Goal: Answer question/provide support: Answer question/provide support

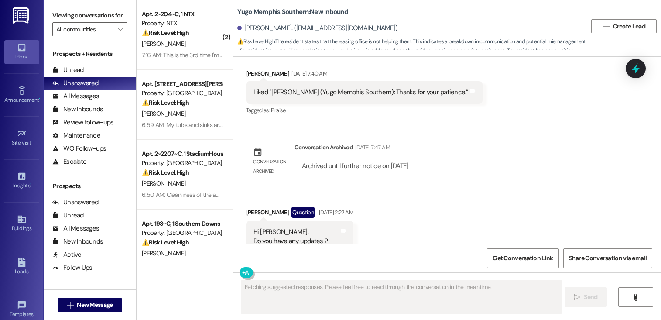
scroll to position [14282, 0]
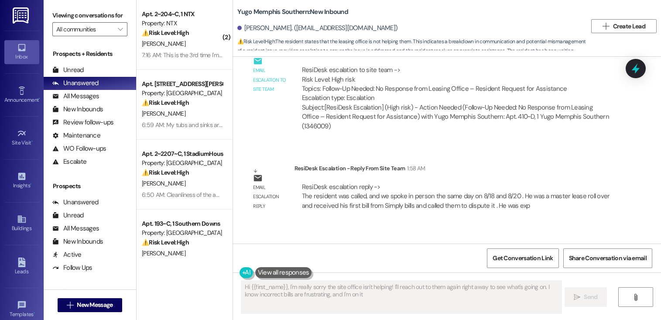
type textarea "Hi {{first_name}}, I'm really sorry the site office isn't helping! I'll reach o…"
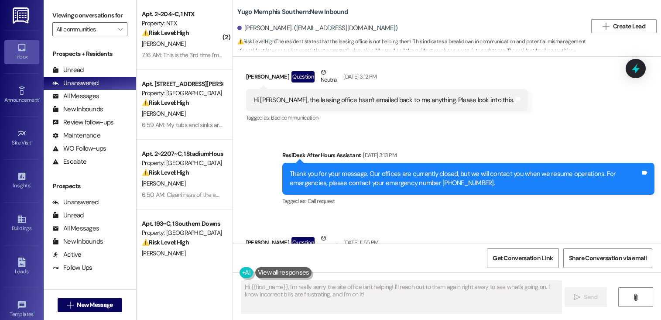
scroll to position [14050, 0]
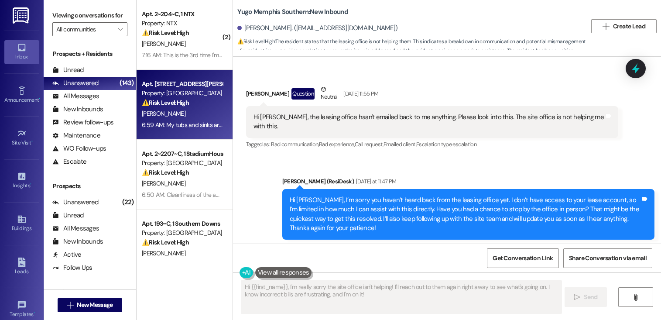
click at [169, 109] on div "[PERSON_NAME]" at bounding box center [182, 113] width 83 height 11
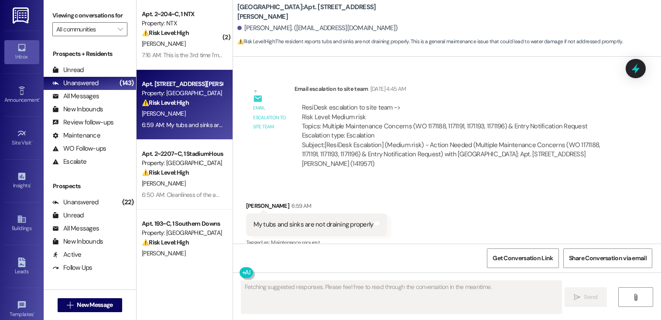
scroll to position [2453, 0]
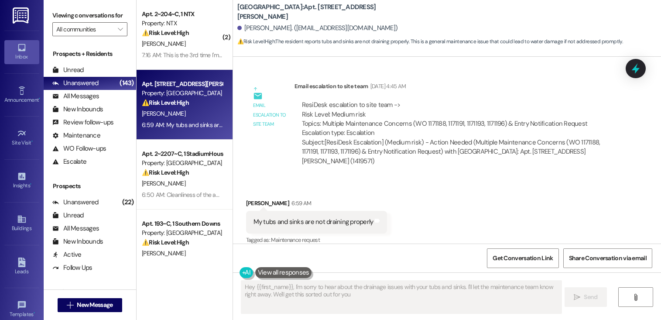
type textarea "Hey {{first_name}}, I'm sorry to hear about the drainage issues with your tubs …"
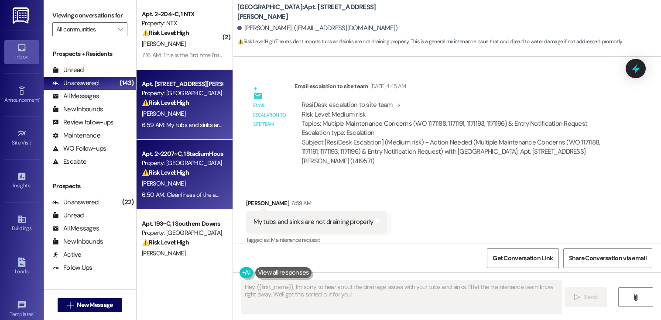
click at [184, 169] on div "⚠️ Risk Level: High The resident reports significant cleanliness issues upon mo…" at bounding box center [182, 172] width 81 height 9
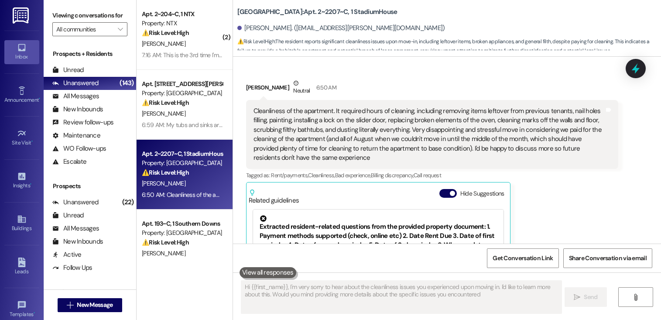
type textarea "Hi {{first_name}}, I'm very sorry to hear about the cleanliness issues you expe…"
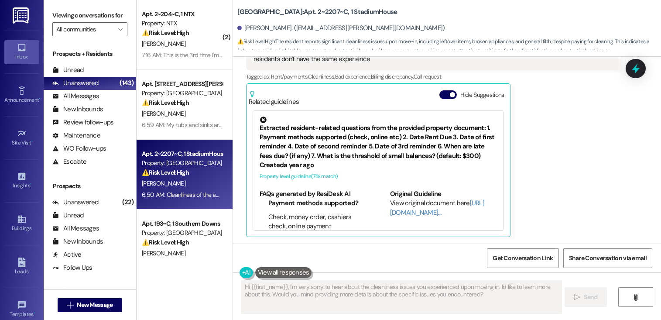
scroll to position [265, 0]
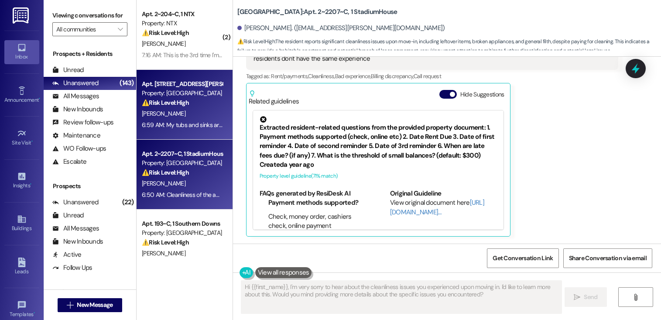
click at [178, 109] on div "[PERSON_NAME]" at bounding box center [182, 113] width 83 height 11
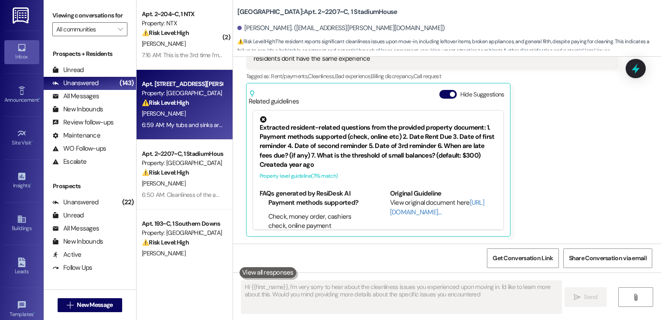
type textarea "Hi {{first_name}}, I'm very sorry to hear about the cleanliness issues you expe…"
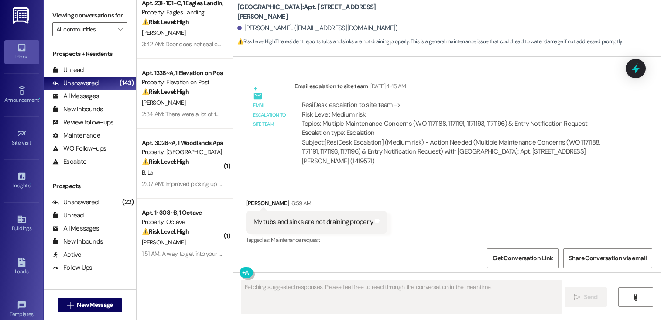
scroll to position [296, 0]
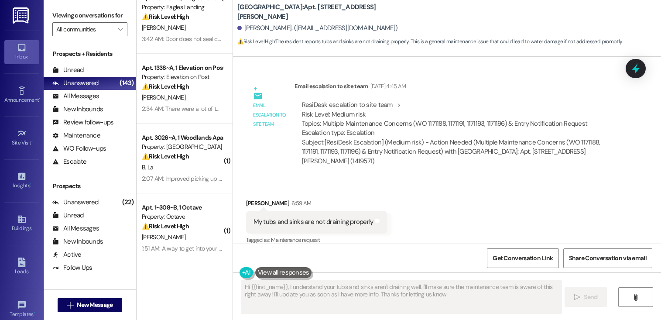
type textarea "Hi {{first_name}}, I understand your tubs and sinks aren't draining well. I'll …"
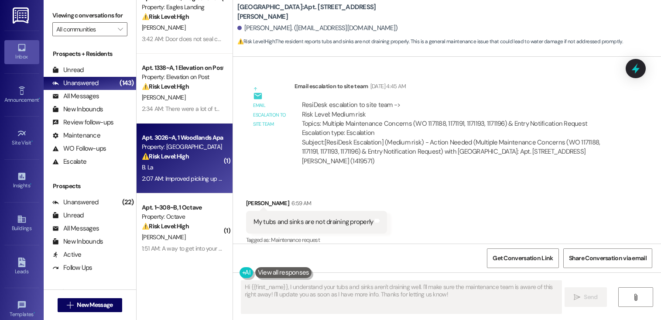
click at [187, 162] on div "B. La" at bounding box center [182, 167] width 83 height 11
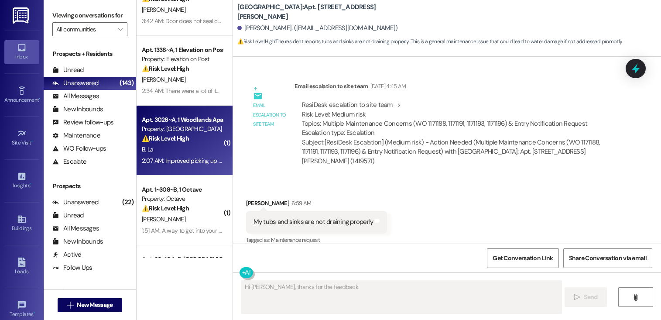
scroll to position [237, 0]
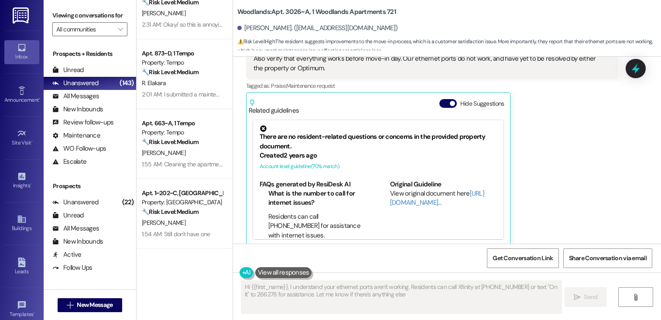
type textarea "Hi {{first_name}}, I understand your ethernet ports aren't working. Residents c…"
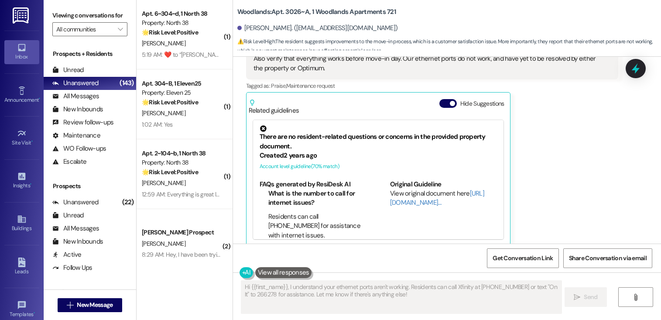
scroll to position [2736, 0]
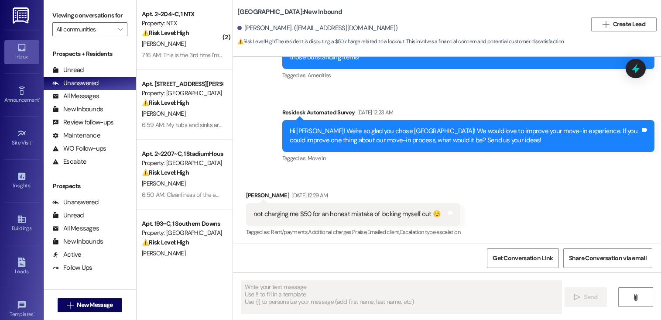
scroll to position [211, 0]
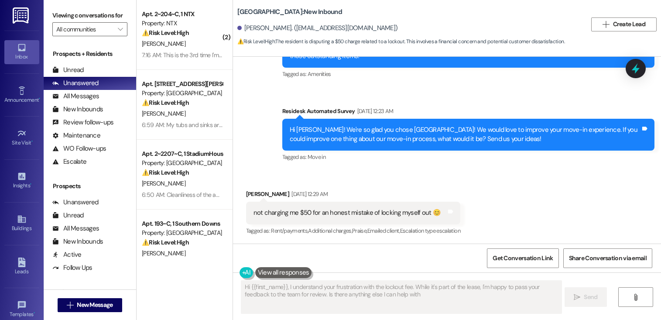
type textarea "Hi {{first_name}}, I understand your frustration with the lockout fee. While it…"
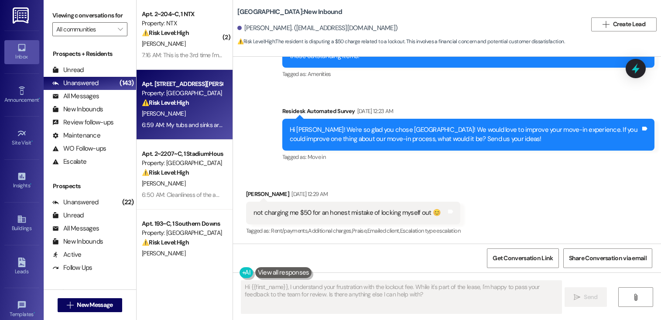
click at [196, 103] on div "⚠️ Risk Level: High The resident reports tubs and sinks are not draining proper…" at bounding box center [182, 102] width 81 height 9
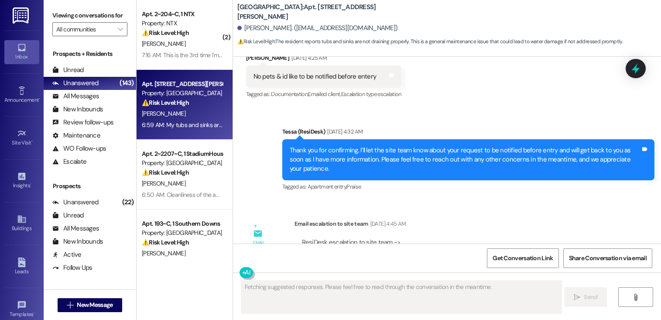
scroll to position [2453, 0]
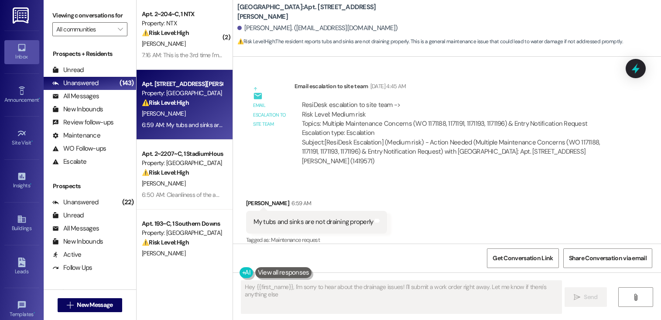
type textarea "Hey {{first_name}}, I'm sorry to hear about the drainage issues! I'll submit a …"
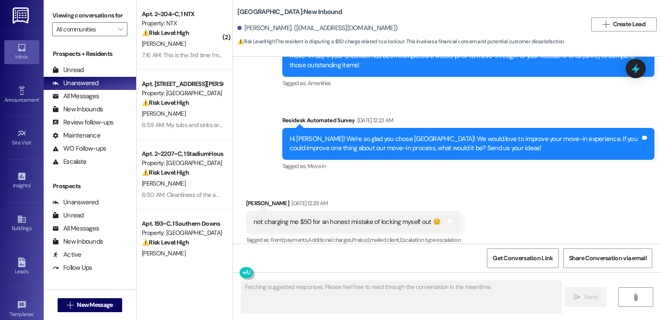
scroll to position [211, 0]
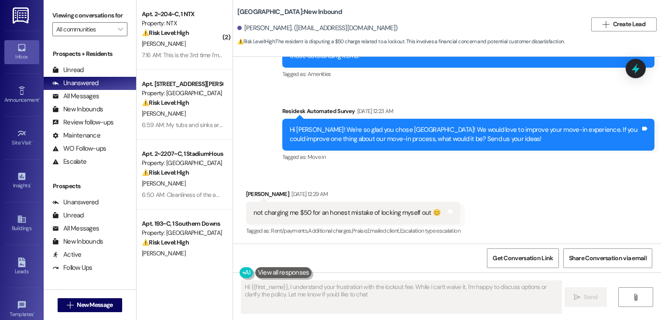
type textarea "Hi {{first_name}}, I understand your frustration with the lockout fee. While I …"
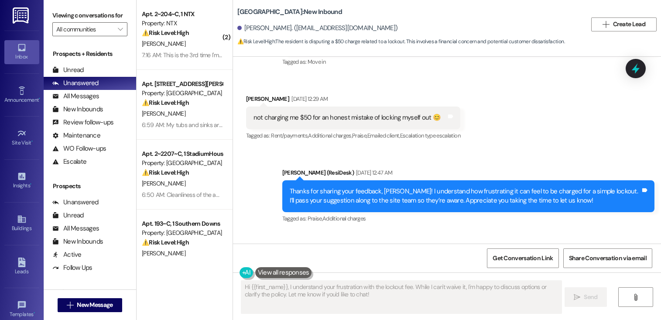
scroll to position [327, 0]
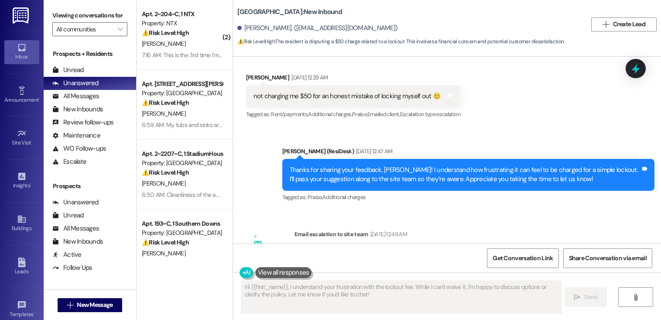
click at [310, 93] on div "not charging me $50 for an honest mistake of locking myself out 😊" at bounding box center [347, 96] width 187 height 9
copy div "not charging me $50 for an honest mistake of locking myself out 😊 Tags and notes"
click at [327, 174] on div "Thanks for sharing your feedback, [PERSON_NAME]! I understand how frustrating i…" at bounding box center [465, 174] width 351 height 19
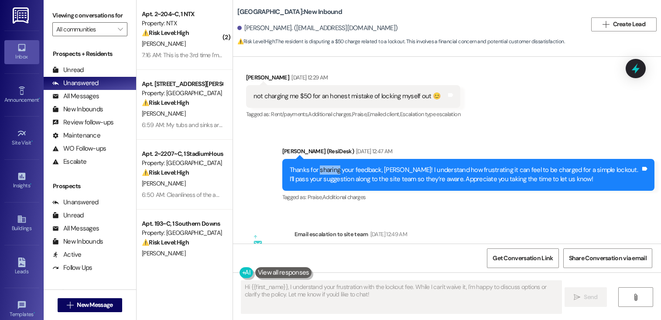
click at [327, 174] on div "Thanks for sharing your feedback, [PERSON_NAME]! I understand how frustrating i…" at bounding box center [465, 174] width 351 height 19
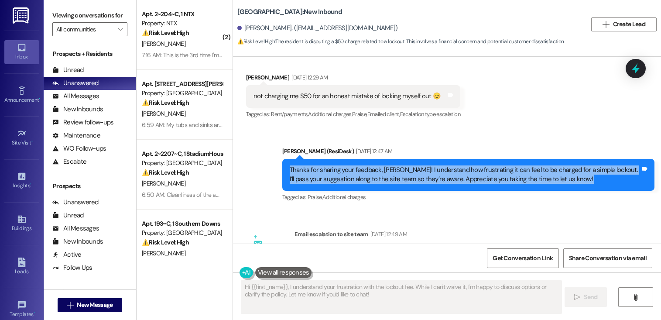
click at [327, 174] on div "Thanks for sharing your feedback, [PERSON_NAME]! I understand how frustrating i…" at bounding box center [465, 174] width 351 height 19
copy div "Thanks for sharing your feedback, Jack! I understand how frustrating it can fee…"
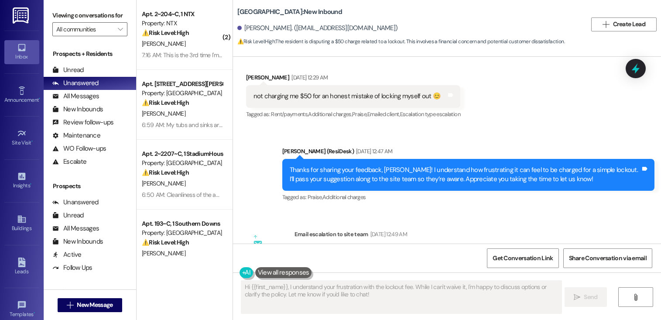
click at [477, 126] on div "Received via SMS Jack Mazur Aug 22, 2025 at 12:29 AM not charging me $50 for an…" at bounding box center [447, 90] width 428 height 74
click at [513, 259] on span "Get Conversation Link" at bounding box center [523, 258] width 60 height 9
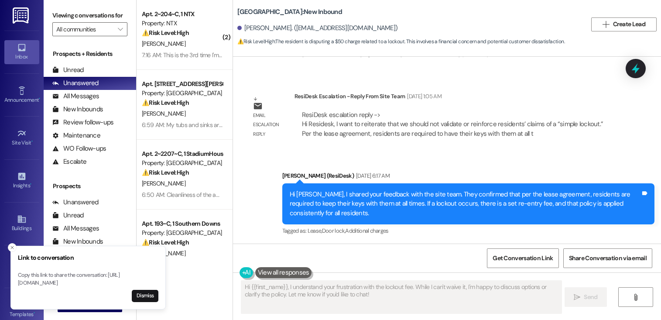
scroll to position [574, 0]
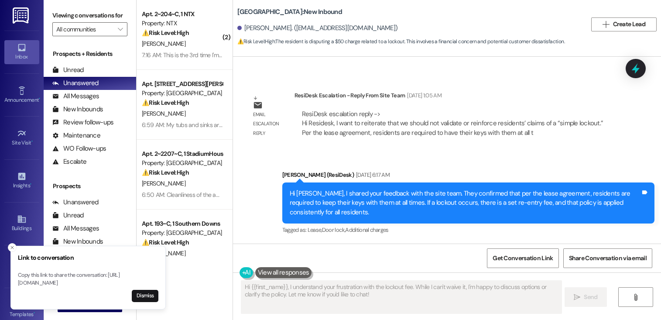
click at [263, 154] on div "Sent via SMS Sarah (ResiDesk) Aug 22, 2025 at 6:17 AM Hi Jack, I shared your fe…" at bounding box center [447, 197] width 428 height 93
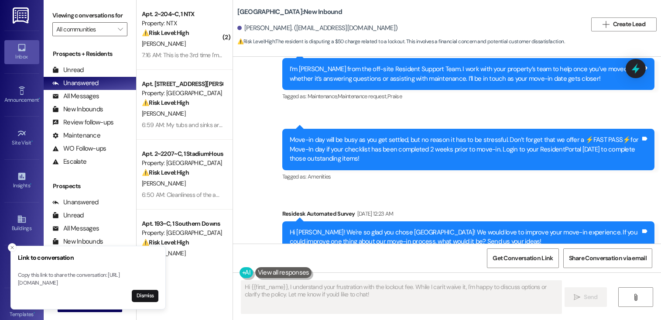
scroll to position [0, 0]
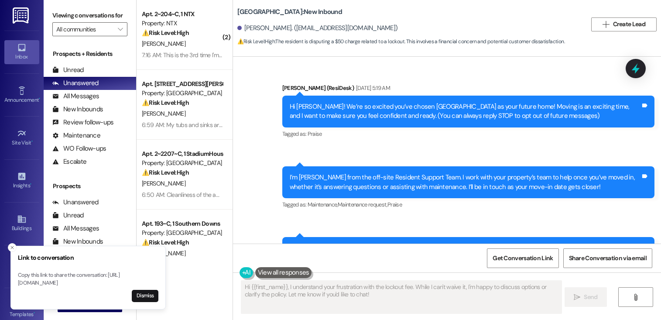
click at [359, 148] on div "Sent via SMS Sarah (ResiDesk) Jul 24, 2025 at 5:19 AM Hi Jack! We’re so excited…" at bounding box center [447, 222] width 428 height 317
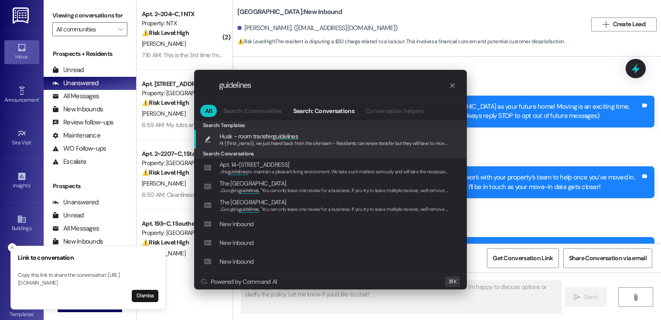
type input "guidelines"
click at [520, 63] on div ".cls-1{fill:#0a055f;}.cls-2{fill:#0cc4c4;} resideskLogoBlueOrange guidelines Al…" at bounding box center [330, 160] width 661 height 320
